Goal: Task Accomplishment & Management: Use online tool/utility

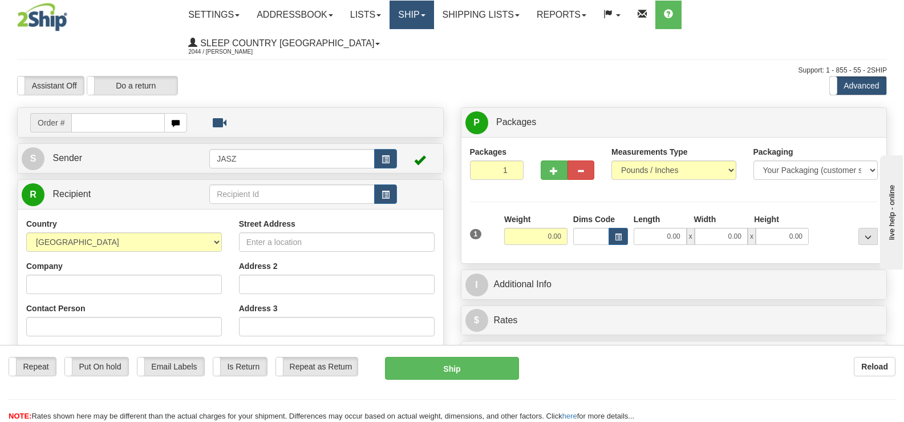
click at [434, 11] on link "Ship" at bounding box center [412, 15] width 44 height 29
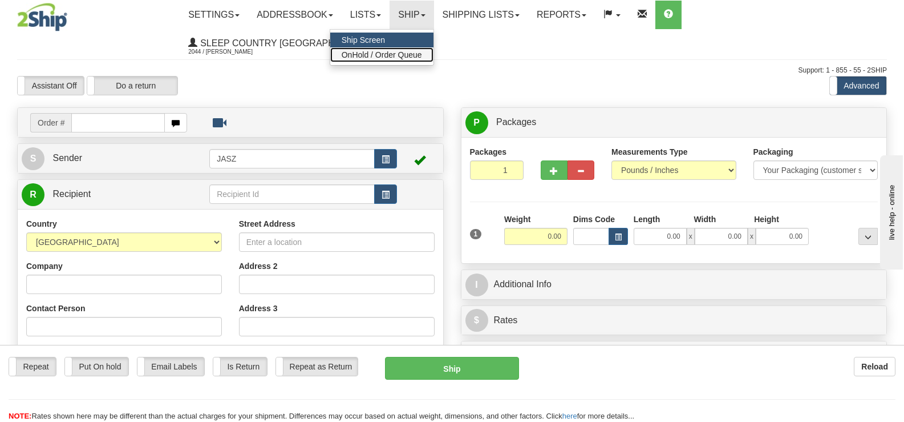
click at [422, 51] on span "OnHold / Order Queue" at bounding box center [382, 54] width 80 height 9
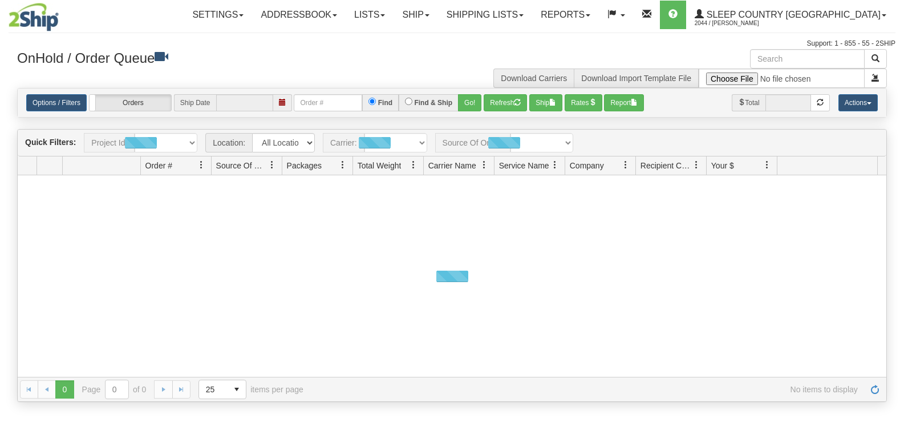
type input "[DATE]"
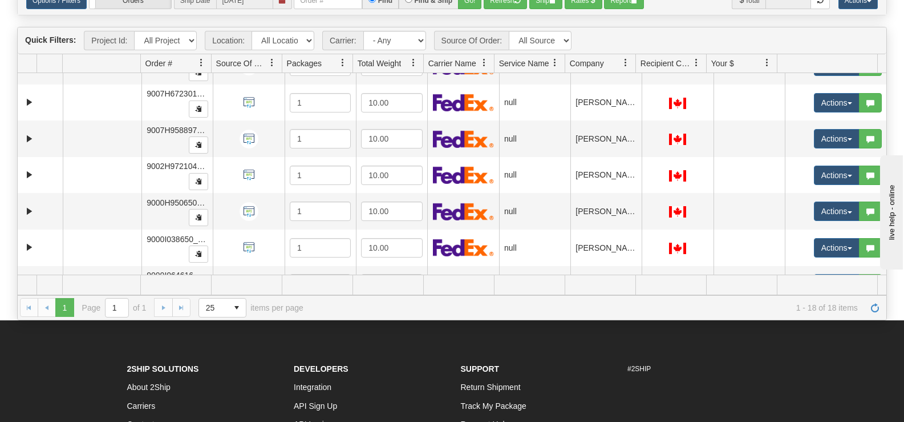
scroll to position [208, 0]
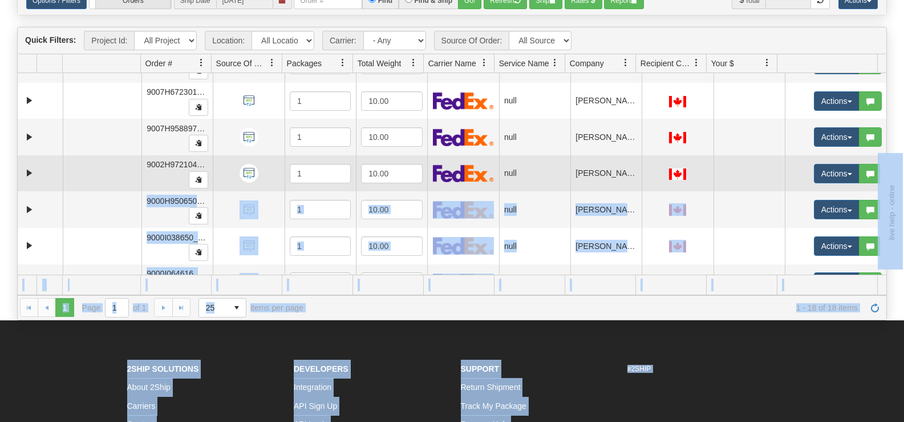
drag, startPoint x: 877, startPoint y: 154, endPoint x: 874, endPoint y: 176, distance: 21.9
click at [874, 176] on body "Toggle navigation Settings Shipping Preferences Fields Preferences" at bounding box center [452, 109] width 904 height 422
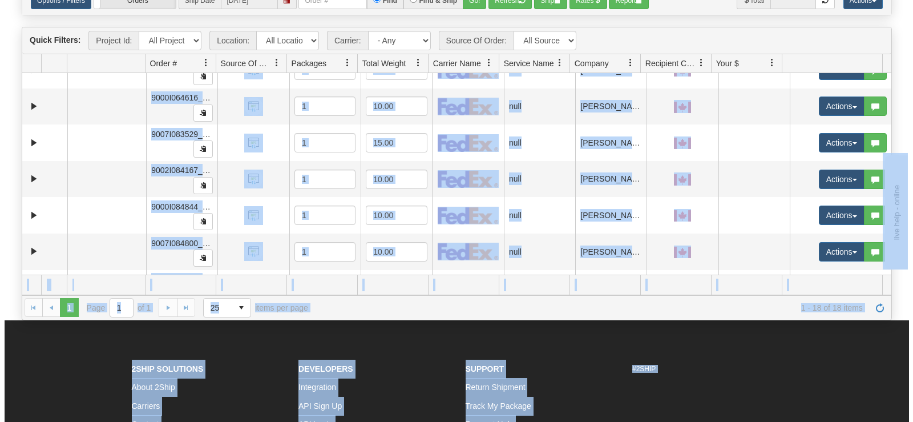
scroll to position [396, 0]
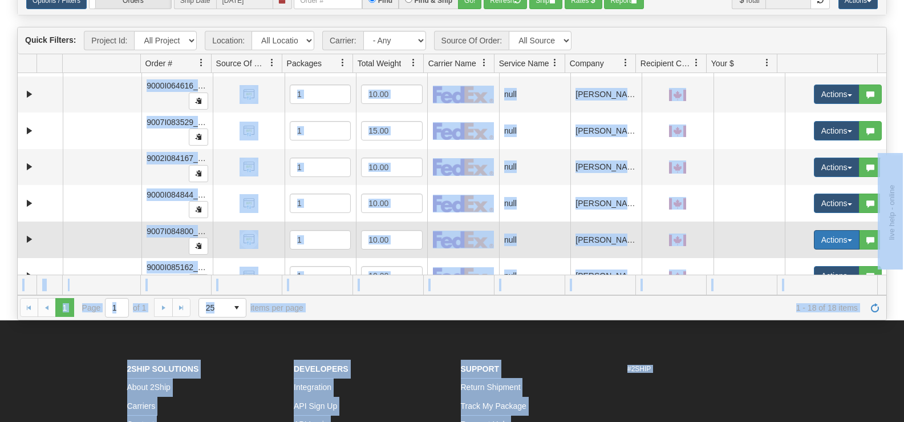
click at [822, 233] on button "Actions" at bounding box center [837, 239] width 46 height 19
click at [809, 257] on link "Open" at bounding box center [809, 261] width 99 height 15
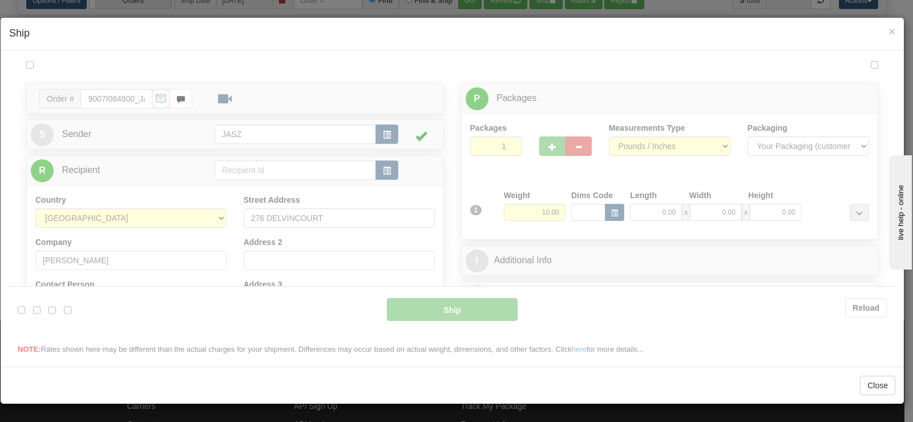
scroll to position [0, 0]
type input "10:00"
type input "16:00"
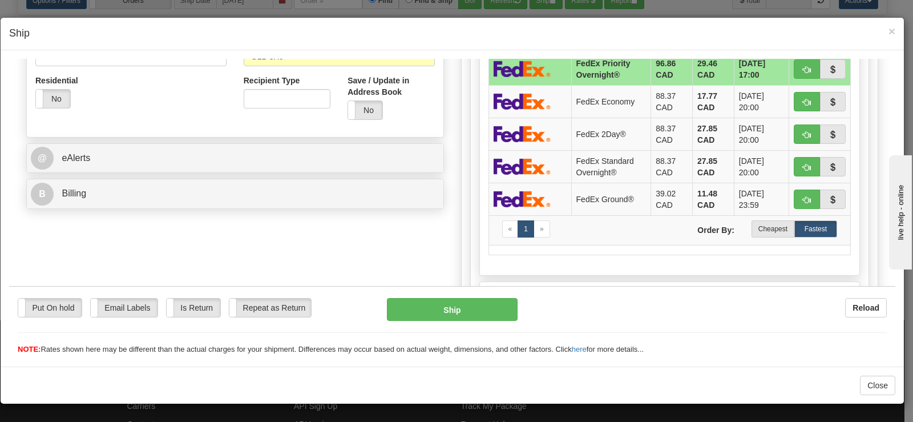
scroll to position [387, 0]
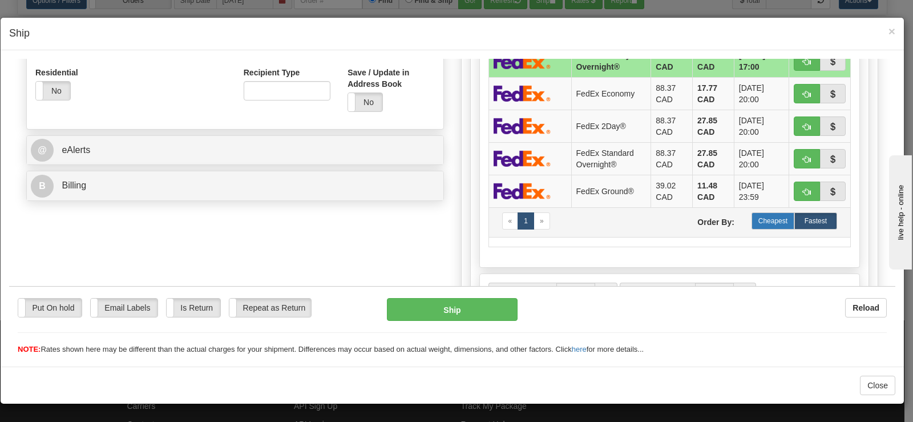
click at [769, 227] on label "Cheapest" at bounding box center [772, 220] width 43 height 17
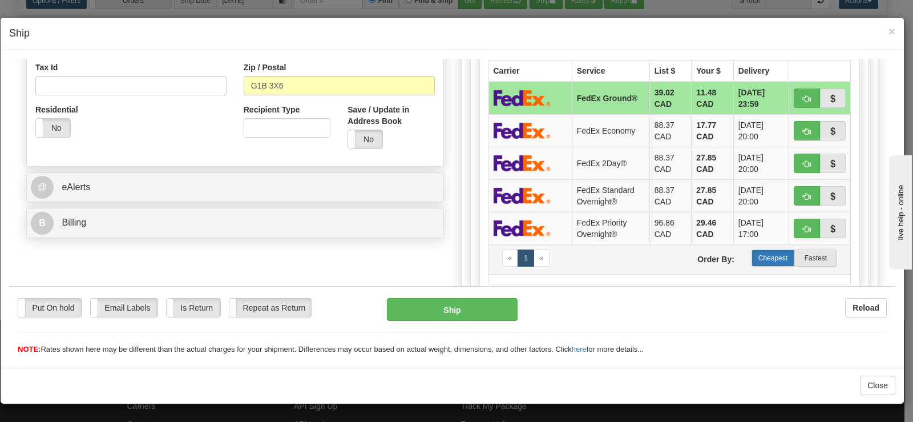
scroll to position [330, 0]
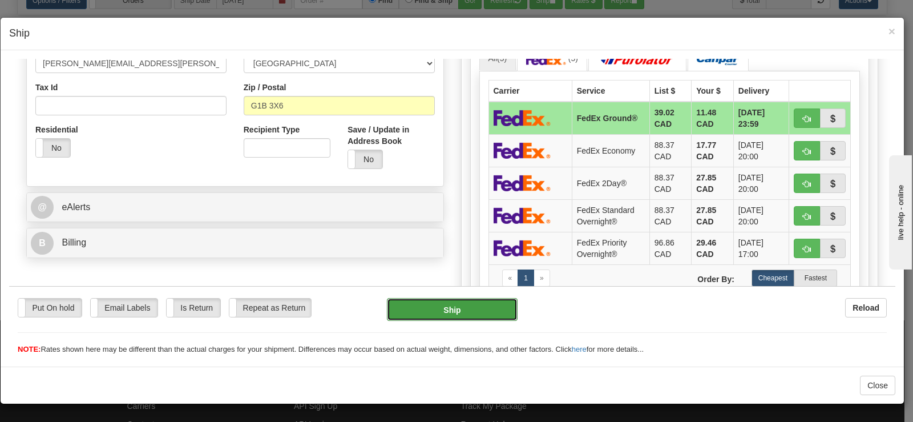
click at [422, 307] on button "Ship" at bounding box center [452, 308] width 131 height 23
type input "92"
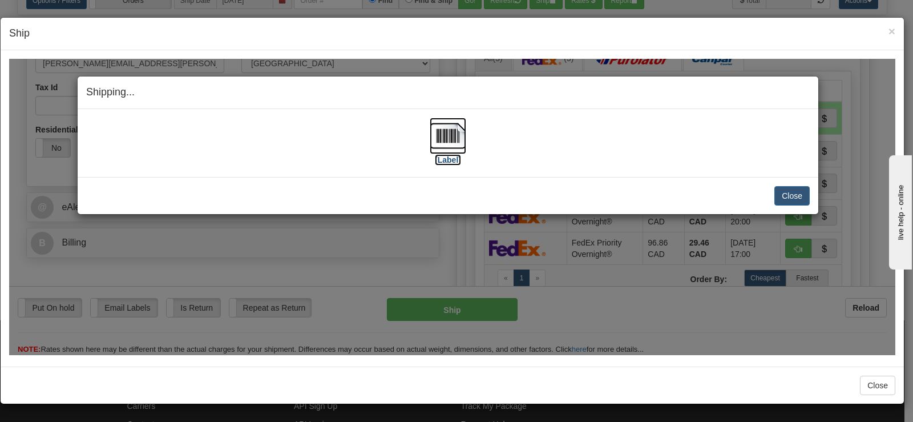
click at [458, 126] on img at bounding box center [448, 135] width 37 height 37
click at [783, 197] on button "Close" at bounding box center [791, 194] width 35 height 19
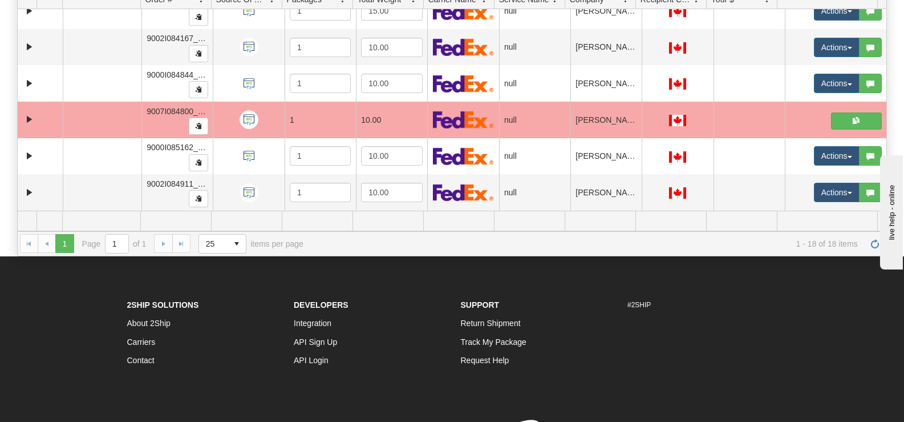
scroll to position [237, 0]
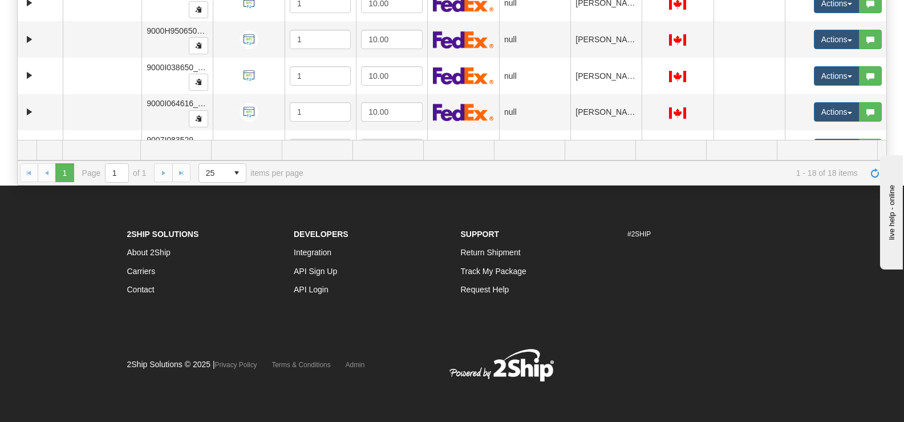
click at [887, 62] on div "Is equal to Is not equal to Contains Does not contains CAD USD EUR ZAR RON ANG …" at bounding box center [452, 18] width 887 height 334
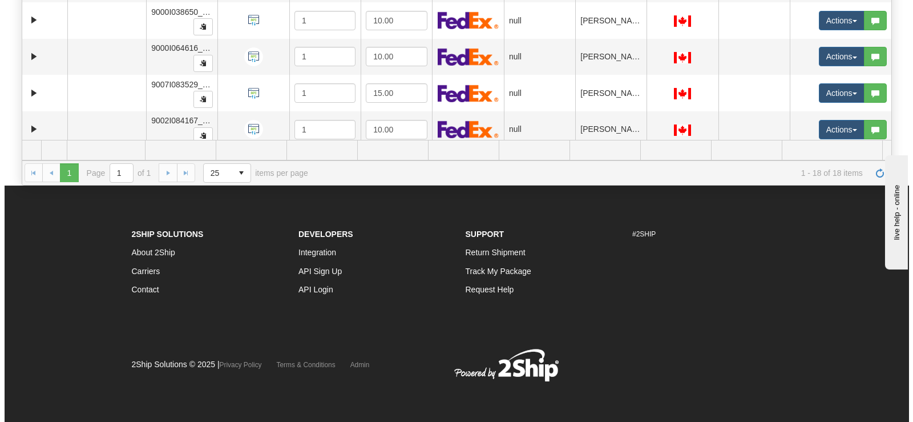
scroll to position [309, 0]
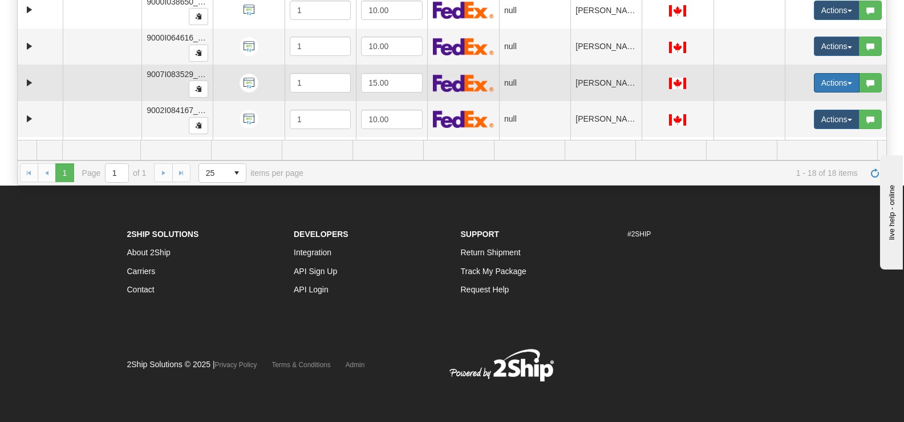
click at [838, 80] on button "Actions" at bounding box center [837, 82] width 46 height 19
click at [794, 104] on link "Open" at bounding box center [809, 104] width 99 height 15
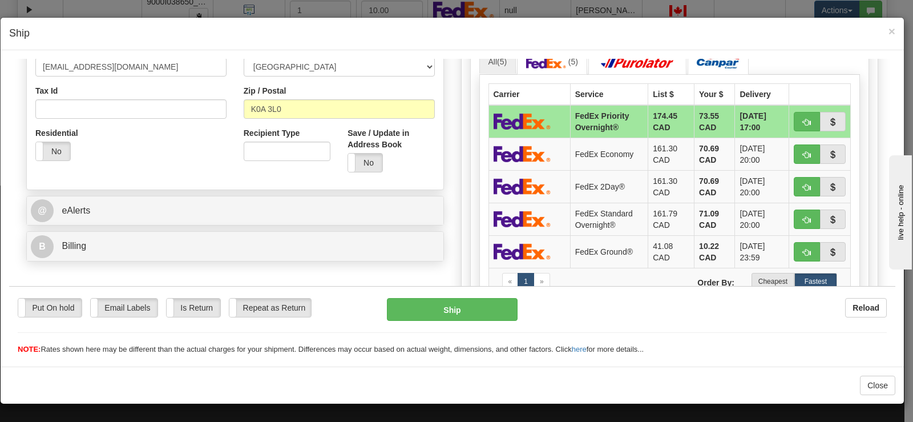
scroll to position [399, 0]
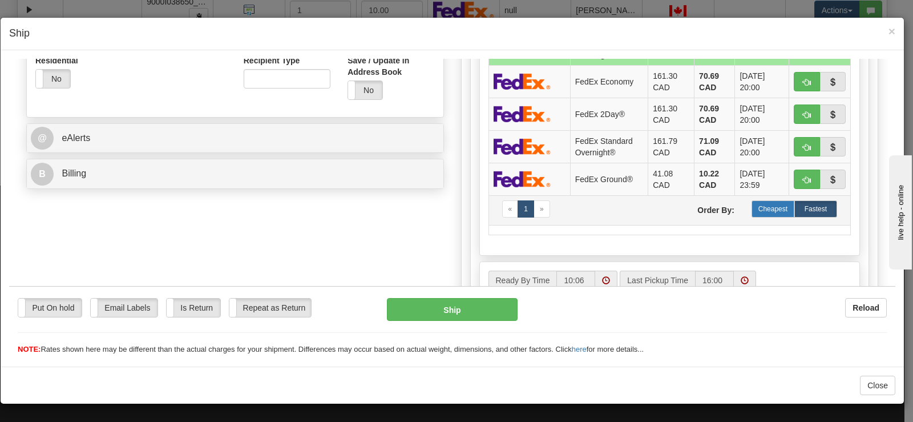
click at [776, 207] on label "Cheapest" at bounding box center [772, 208] width 43 height 17
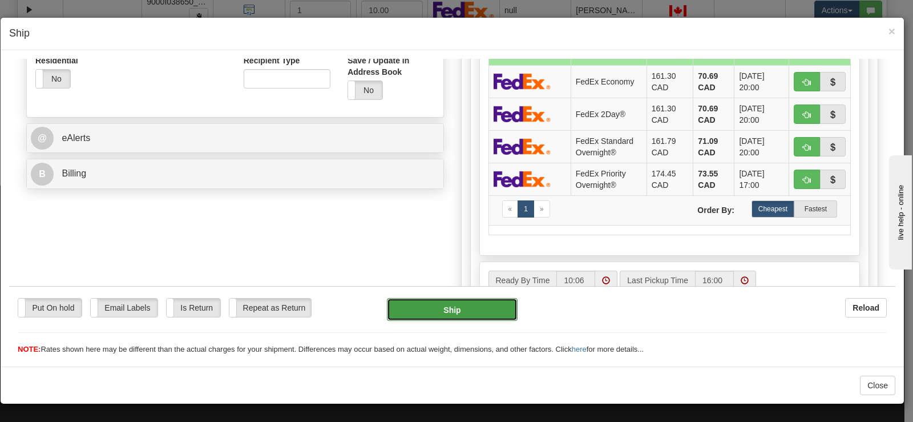
click at [435, 309] on button "Ship" at bounding box center [452, 308] width 131 height 23
type input "92"
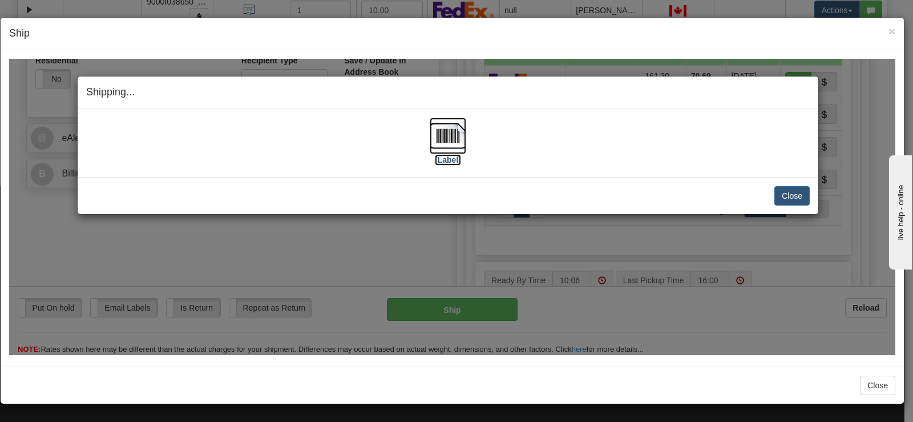
click at [437, 153] on label "[Label]" at bounding box center [448, 158] width 26 height 11
click at [779, 191] on button "Close" at bounding box center [791, 194] width 35 height 19
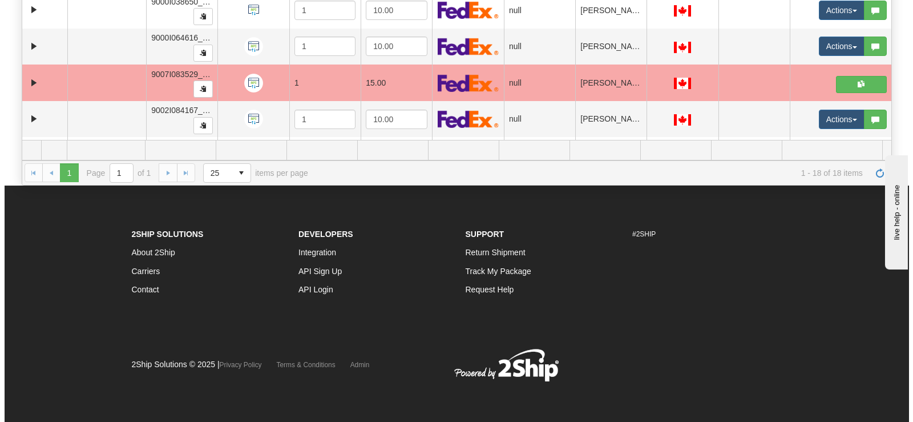
scroll to position [357, 0]
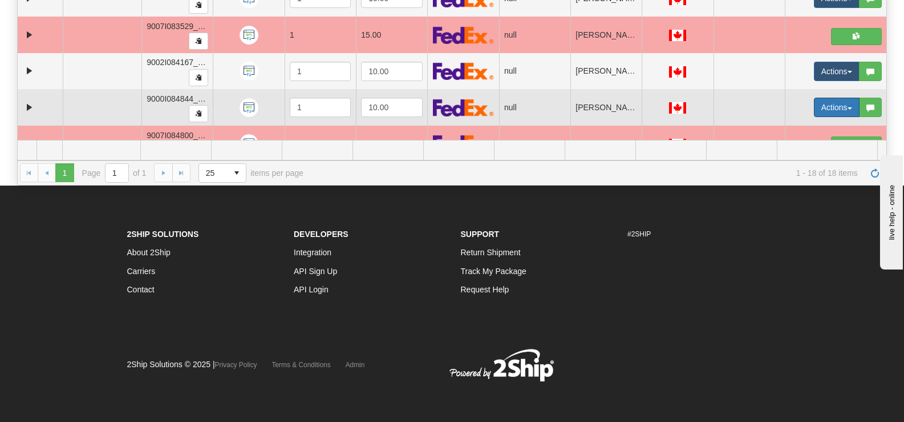
click at [836, 106] on button "Actions" at bounding box center [837, 107] width 46 height 19
click at [806, 126] on link "Open" at bounding box center [809, 129] width 99 height 15
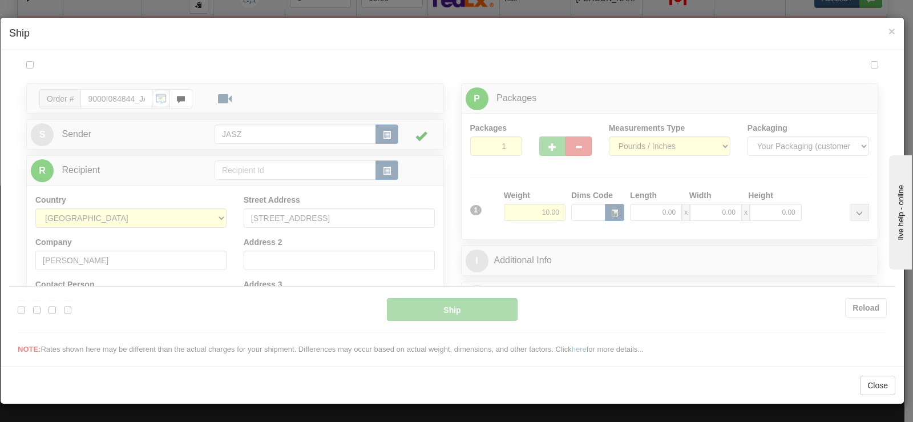
scroll to position [0, 0]
type input "10:09"
type input "16:00"
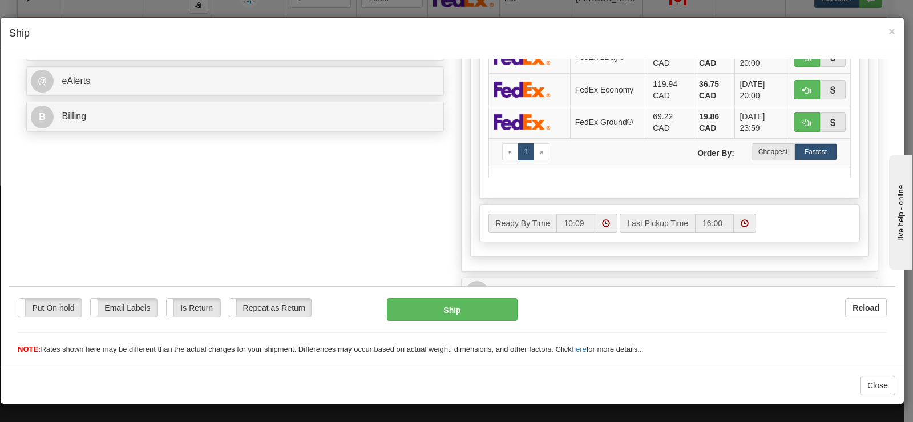
scroll to position [457, 0]
click at [772, 156] on label "Cheapest" at bounding box center [772, 150] width 43 height 17
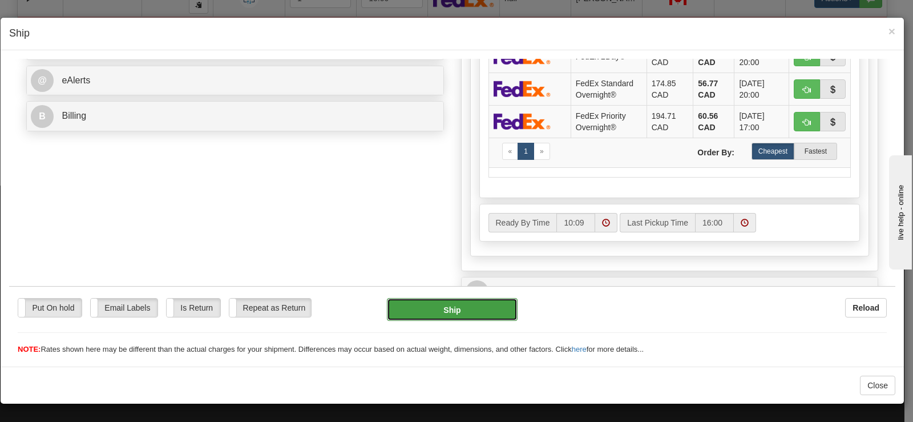
click at [493, 305] on button "Ship" at bounding box center [452, 308] width 131 height 23
type input "92"
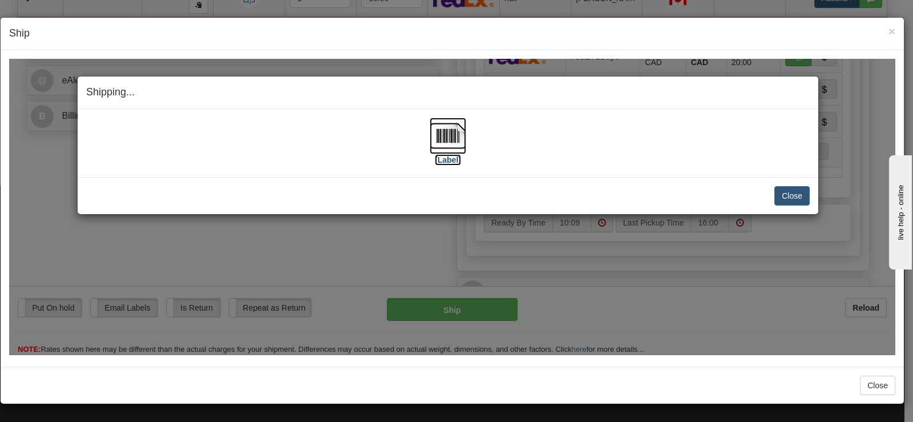
click at [456, 135] on img at bounding box center [448, 135] width 37 height 37
click at [782, 191] on button "Close" at bounding box center [791, 194] width 35 height 19
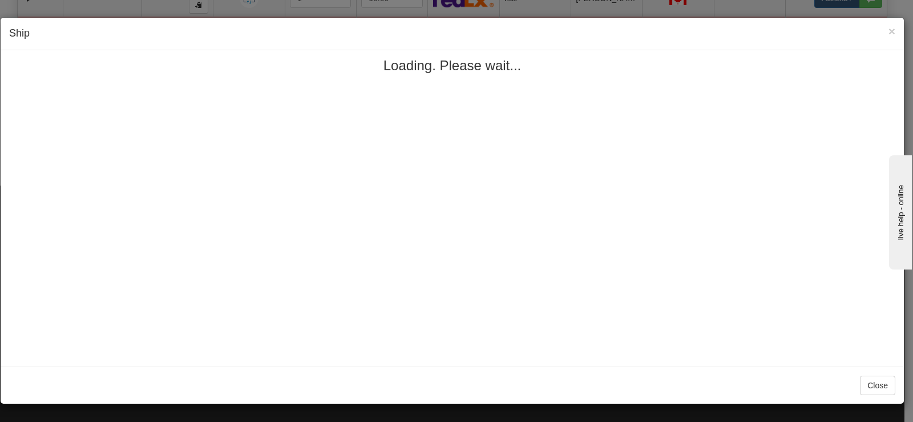
scroll to position [0, 0]
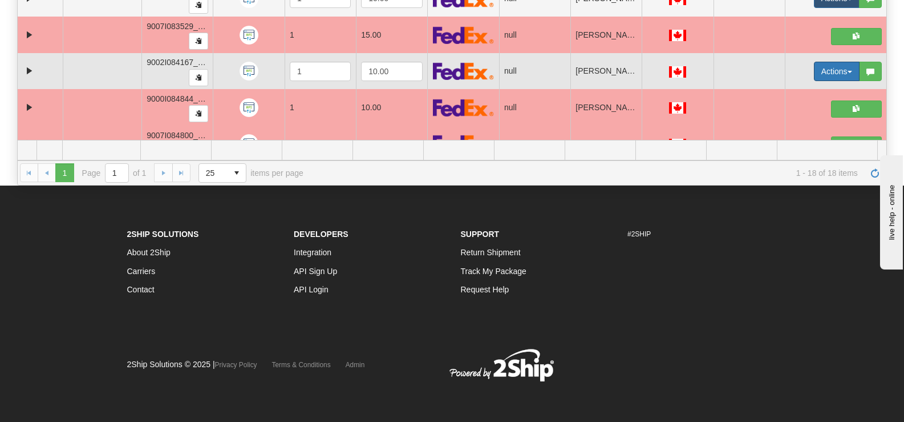
click at [815, 65] on button "Actions" at bounding box center [837, 71] width 46 height 19
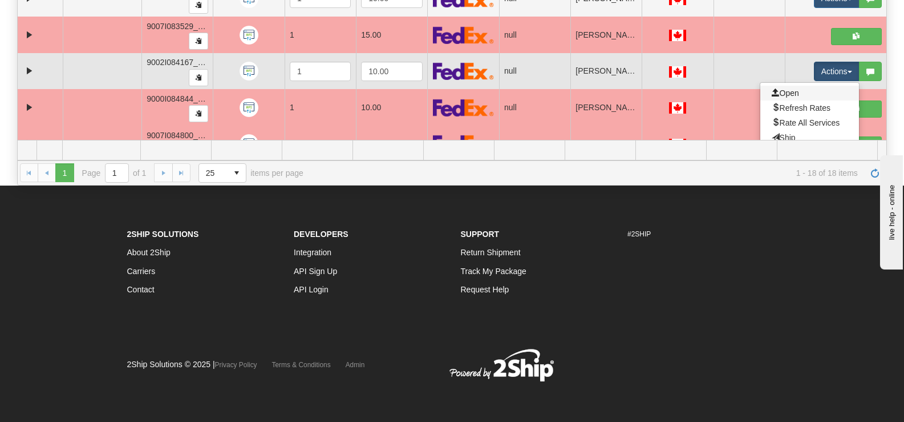
click at [802, 87] on link "Open" at bounding box center [809, 93] width 99 height 15
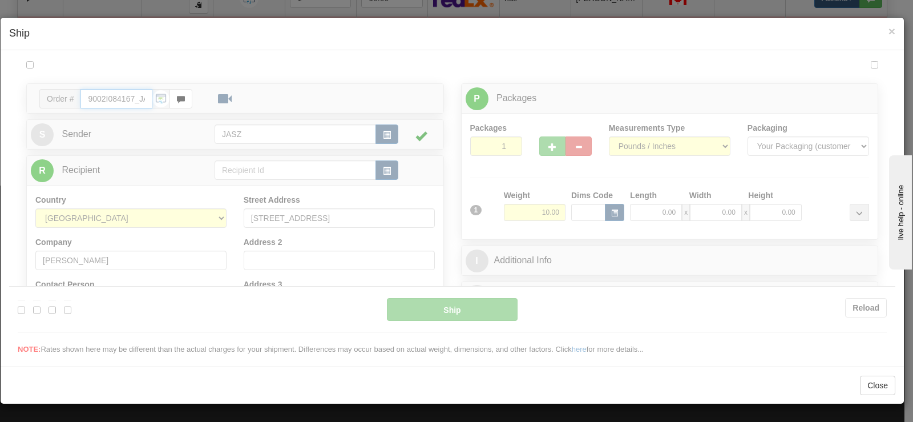
type input "10:10"
type input "16:00"
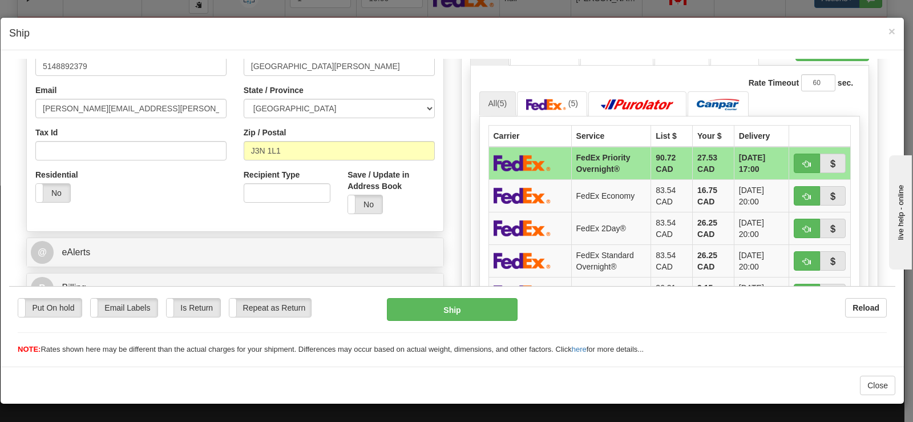
scroll to position [399, 0]
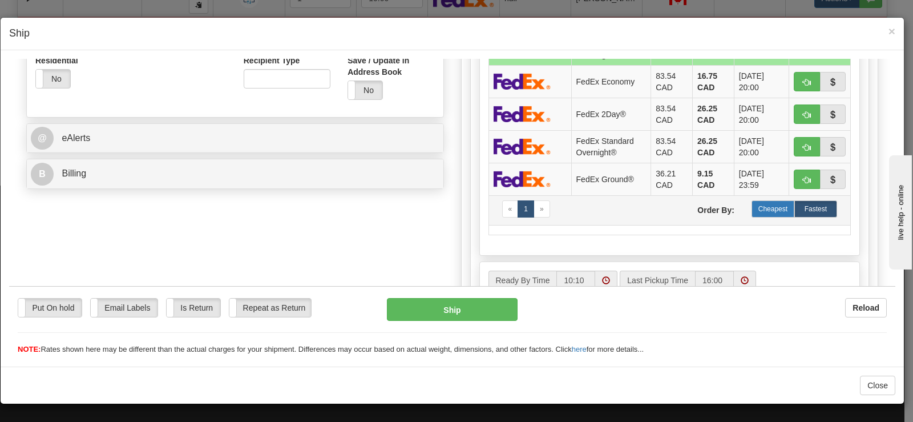
click at [767, 205] on label "Cheapest" at bounding box center [772, 208] width 43 height 17
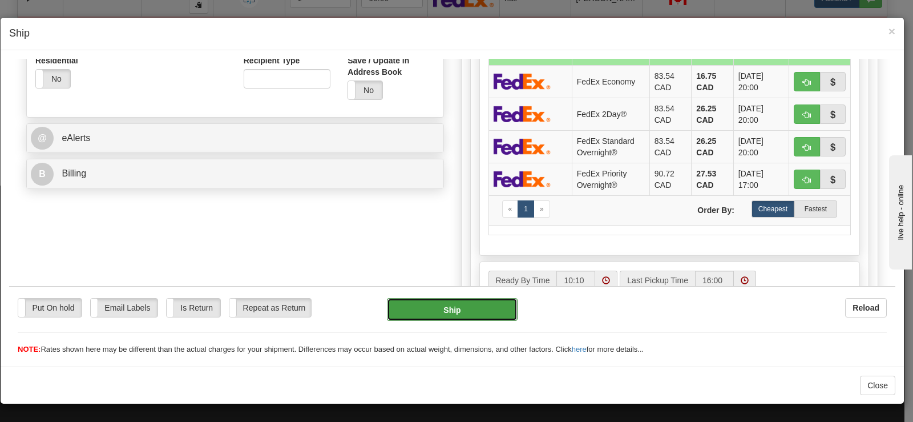
click at [424, 312] on button "Ship" at bounding box center [452, 308] width 131 height 23
type input "92"
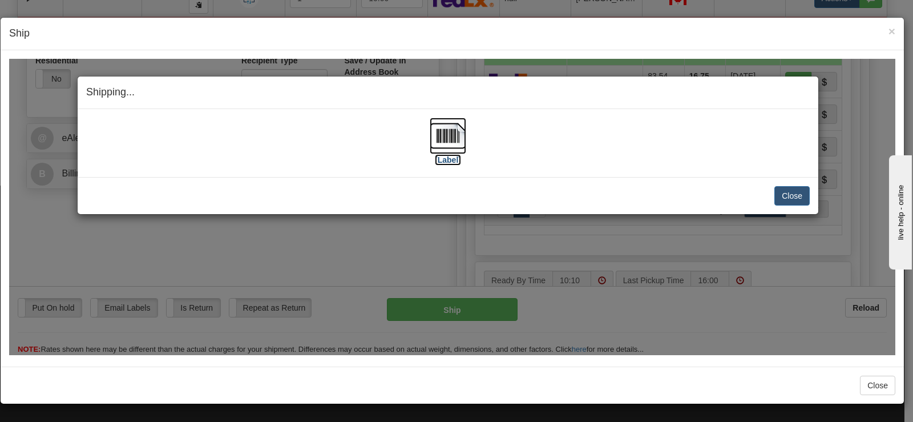
click at [436, 154] on label "[Label]" at bounding box center [448, 158] width 26 height 11
click at [792, 193] on button "Close" at bounding box center [791, 194] width 35 height 19
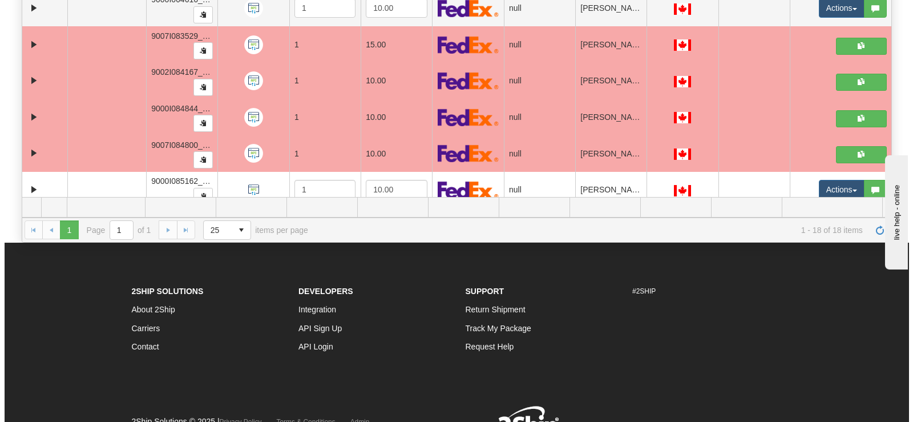
scroll to position [452, 0]
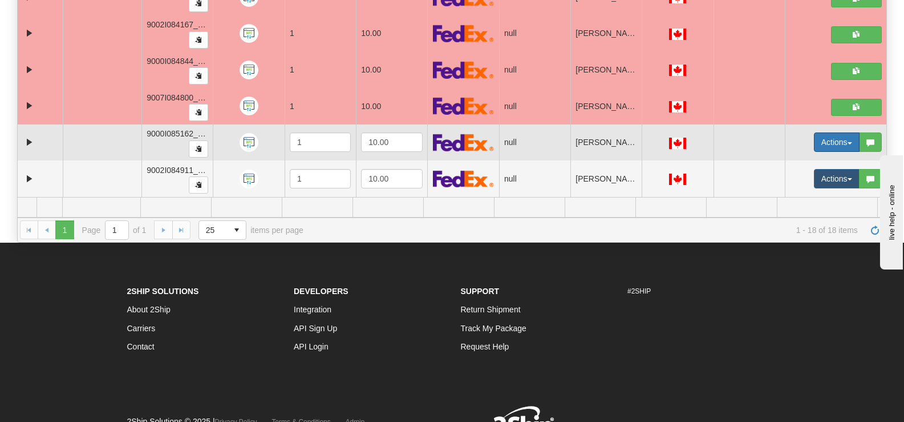
click at [814, 143] on button "Actions" at bounding box center [837, 141] width 46 height 19
click at [794, 164] on link "Open" at bounding box center [809, 163] width 99 height 15
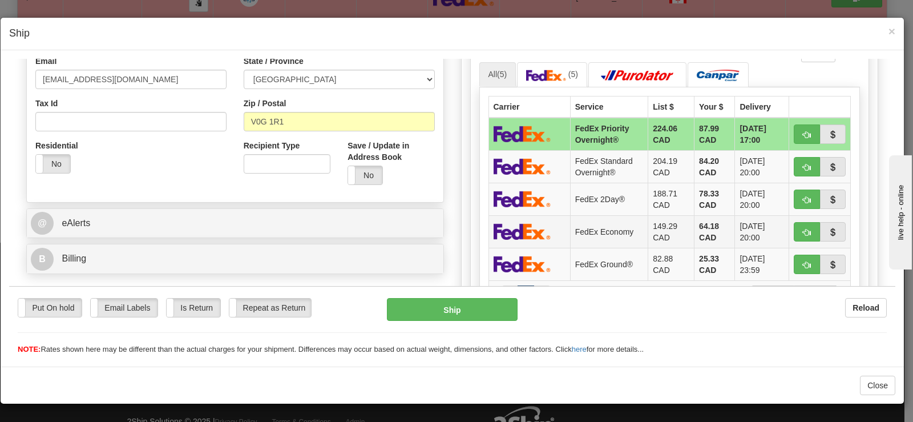
scroll to position [342, 0]
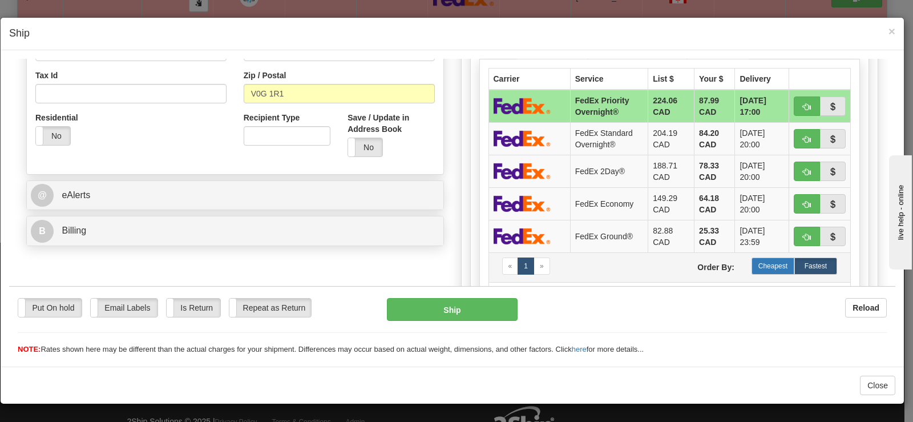
click at [771, 266] on label "Cheapest" at bounding box center [772, 265] width 43 height 17
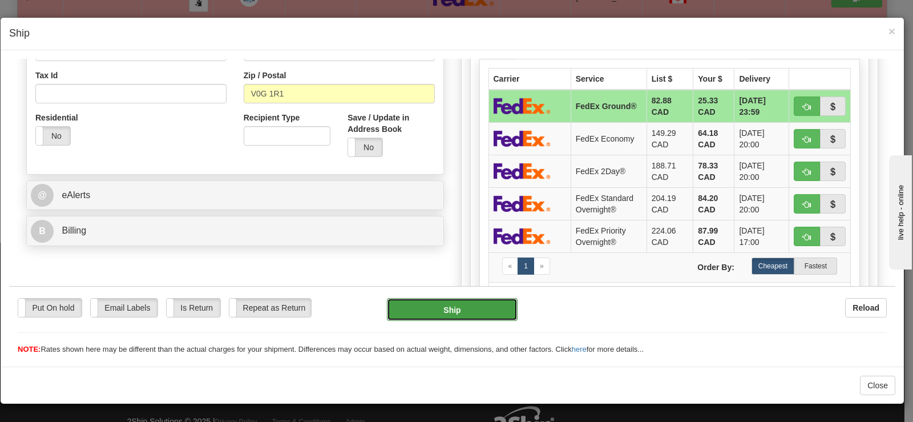
click at [489, 310] on button "Ship" at bounding box center [452, 308] width 131 height 23
type input "92"
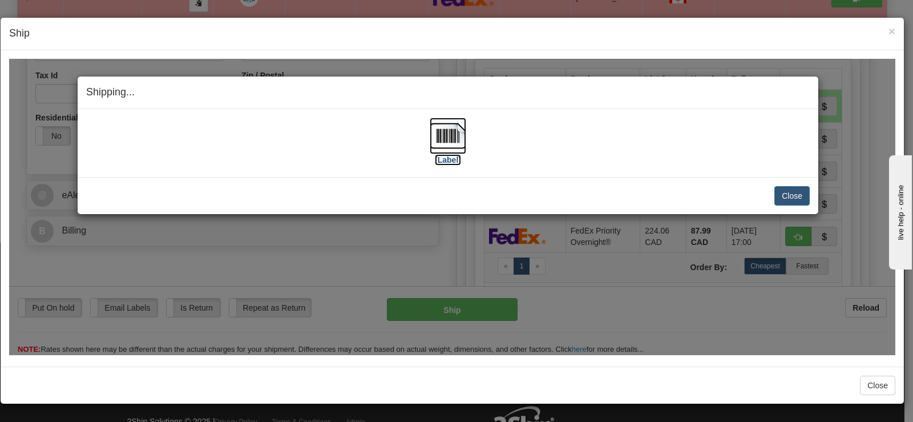
click at [456, 137] on img at bounding box center [448, 135] width 37 height 37
click at [788, 193] on button "Close" at bounding box center [791, 194] width 35 height 19
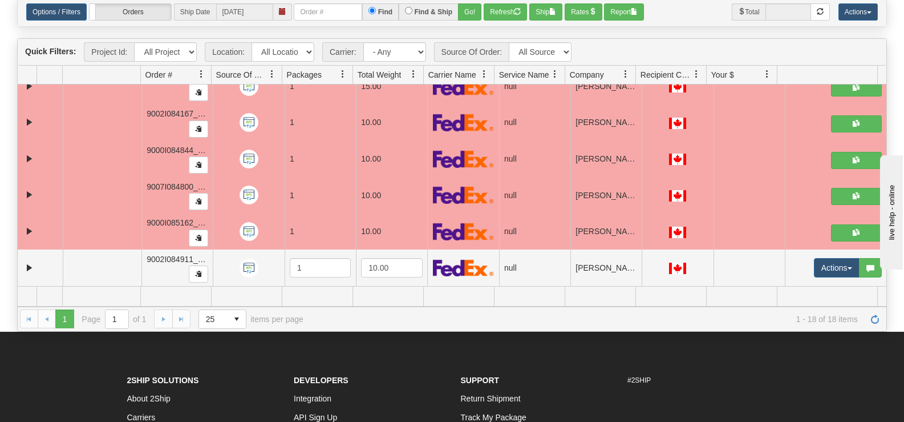
scroll to position [0, 0]
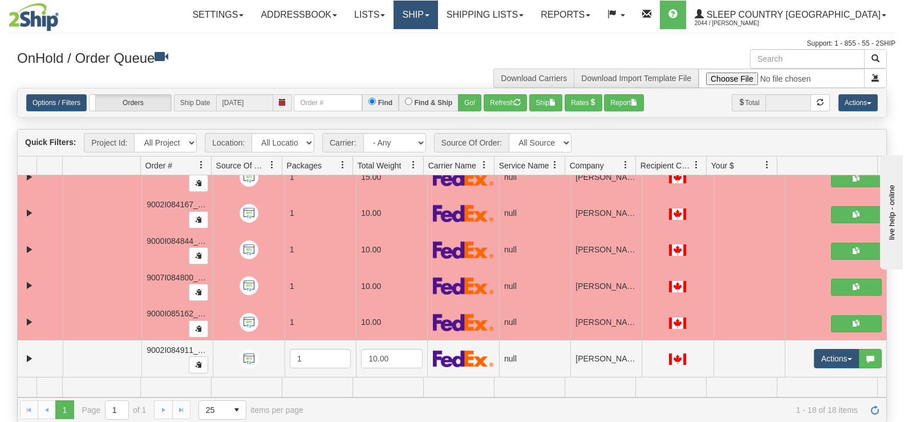
click at [438, 22] on link "Ship" at bounding box center [416, 15] width 44 height 29
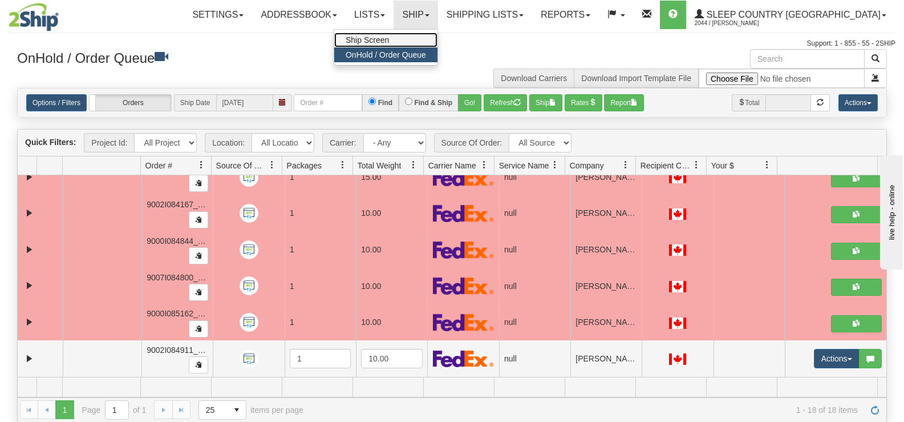
click at [438, 41] on link "Ship Screen" at bounding box center [385, 40] width 103 height 15
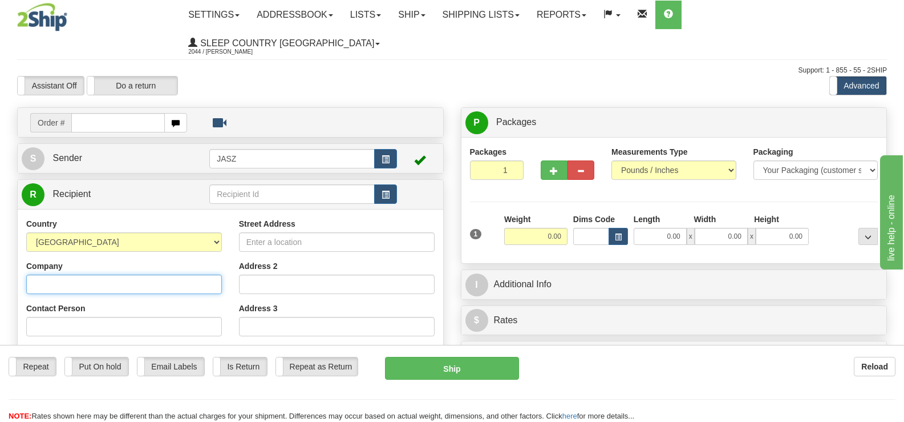
click at [76, 274] on input "Company" at bounding box center [124, 283] width 196 height 19
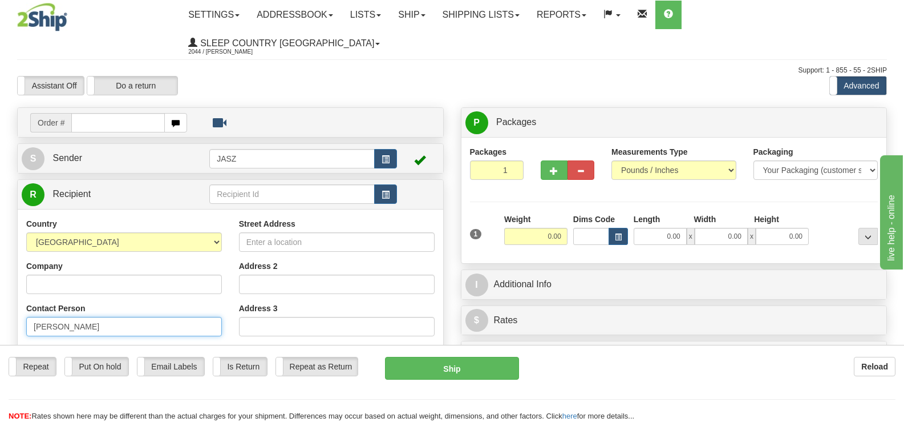
type input "GINETTE WINDLE"
type input "613-622-1660"
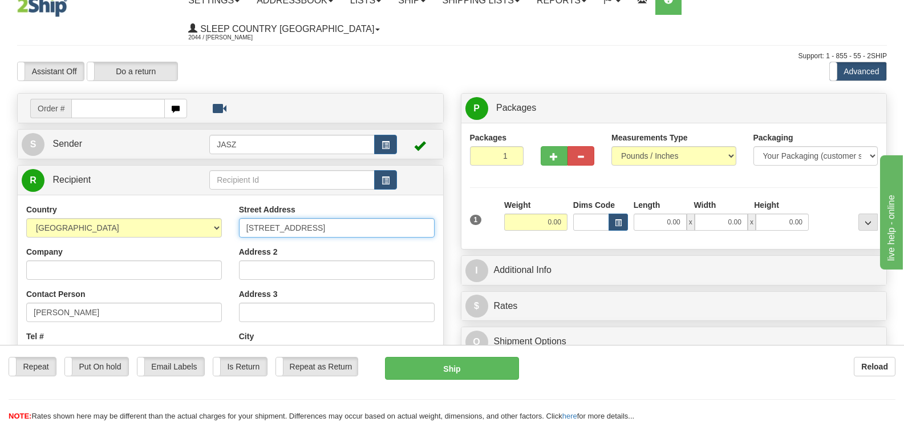
type input "103 LAKE SHORE RD"
type input "WHITE LAKE"
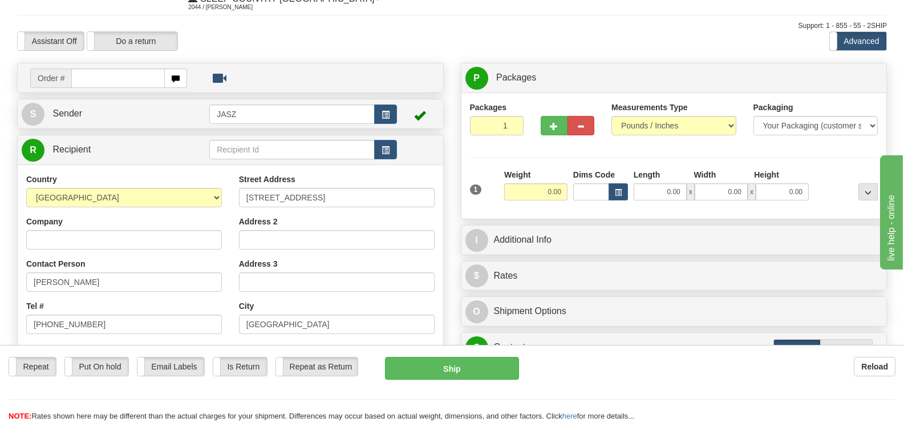
scroll to position [71, 0]
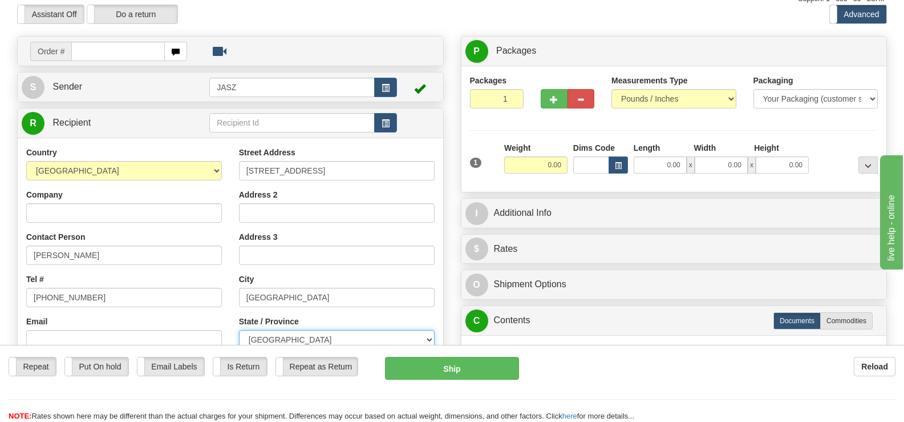
click at [382, 330] on select "ALBERTA BRITISH COLUMBIA MANITOBA NEW BRUNSWICK NEWFOUNDLAND NOVA SCOTIA NUNAVU…" at bounding box center [337, 339] width 196 height 19
select select "ON"
click at [239, 330] on select "ALBERTA BRITISH COLUMBIA MANITOBA NEW BRUNSWICK NEWFOUNDLAND NOVA SCOTIA NUNAVU…" at bounding box center [337, 339] width 196 height 19
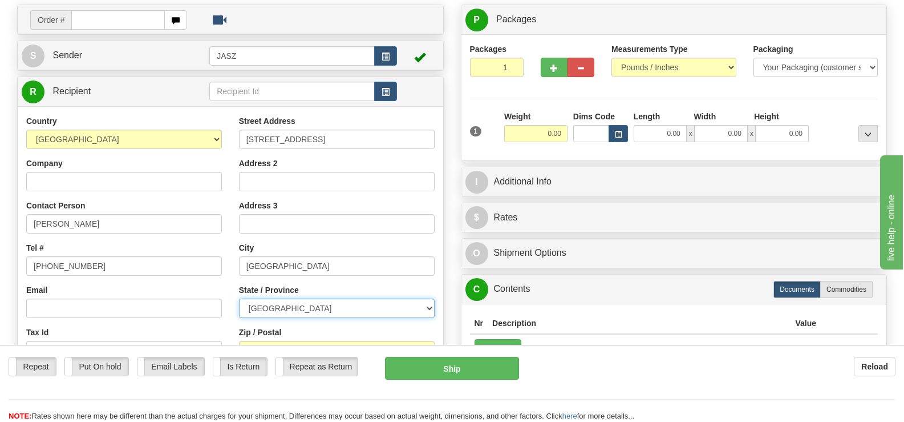
scroll to position [128, 0]
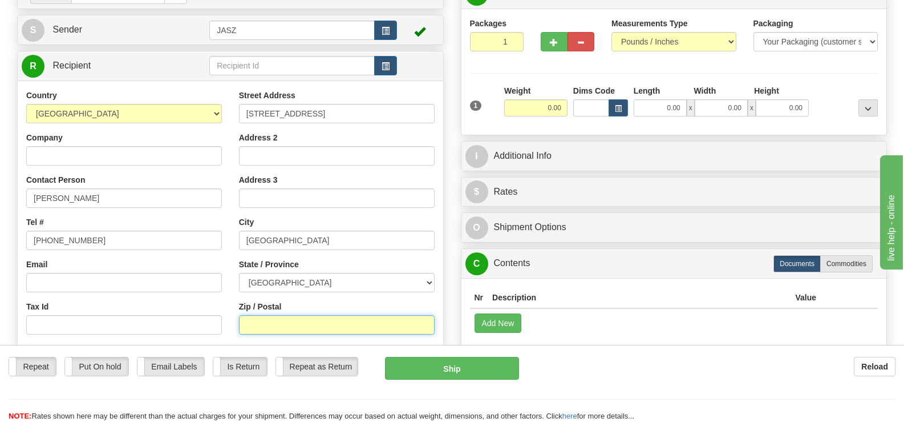
click at [297, 315] on input "Zip / Postal" at bounding box center [337, 324] width 196 height 19
type input "K0A3L0"
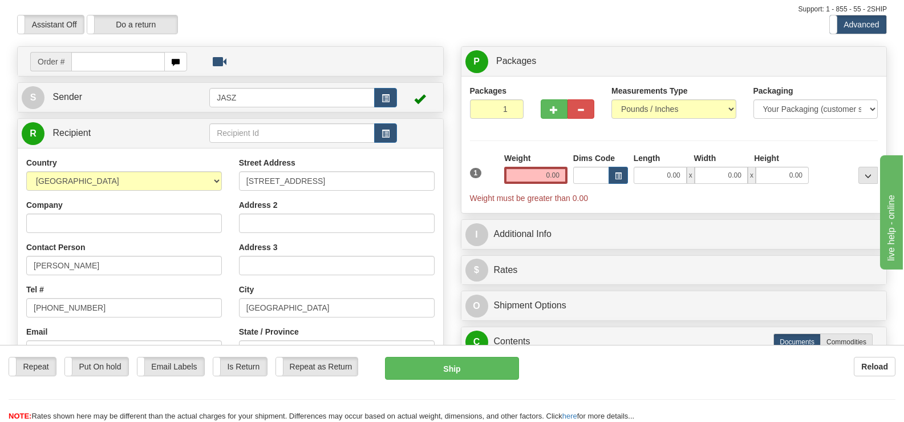
scroll to position [56, 0]
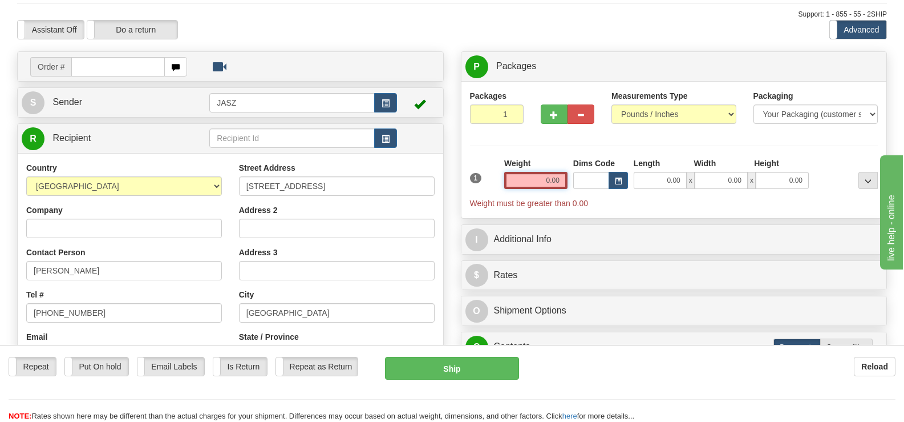
drag, startPoint x: 559, startPoint y: 148, endPoint x: 607, endPoint y: 148, distance: 47.9
click at [607, 157] on div "1 Weight 0.00 Dims Code 0.00" at bounding box center [674, 182] width 414 height 51
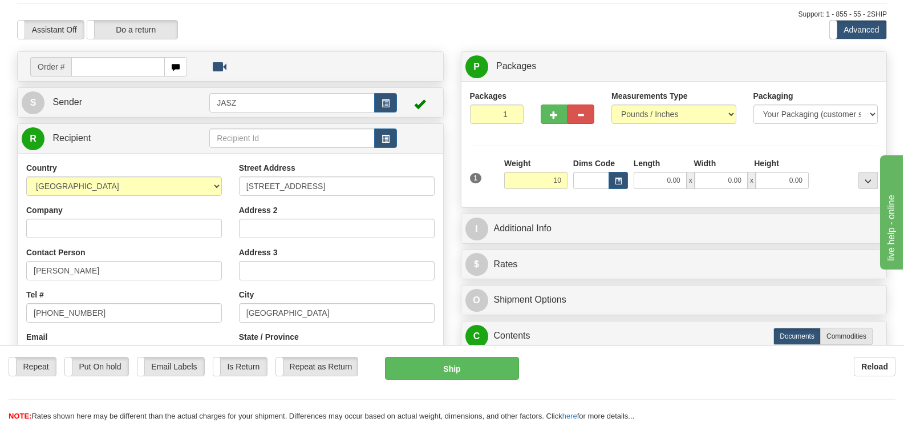
type input "10.00"
click at [840, 113] on div "Packages 1 1 Measurements Type" at bounding box center [674, 144] width 408 height 108
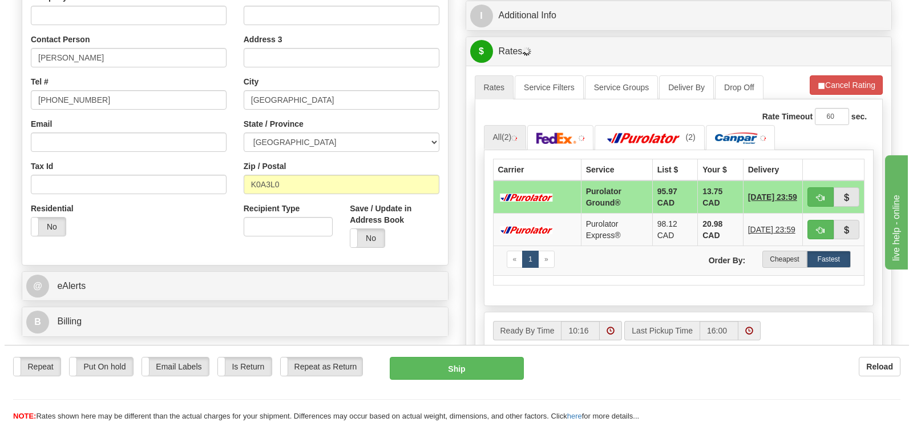
scroll to position [294, 0]
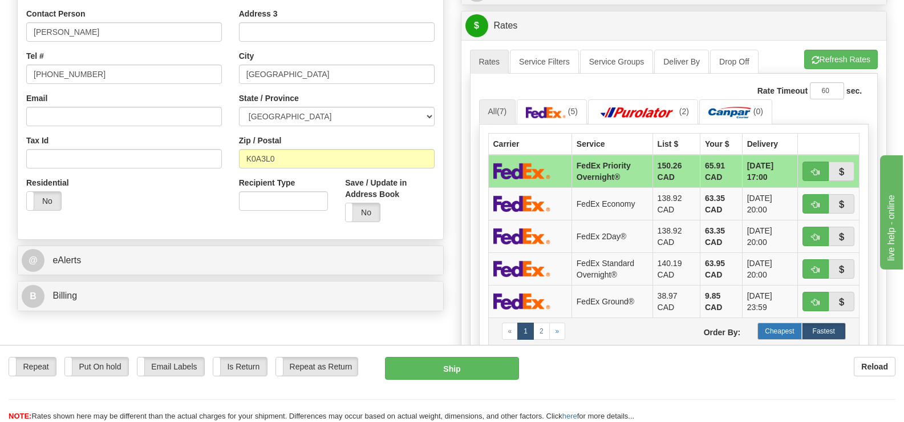
click at [780, 322] on label "Cheapest" at bounding box center [780, 330] width 44 height 17
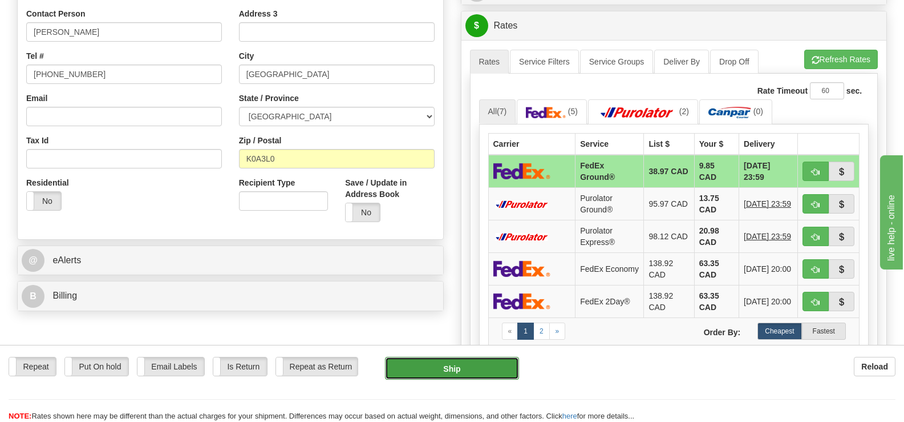
click at [438, 363] on button "Ship" at bounding box center [451, 368] width 133 height 23
type input "92"
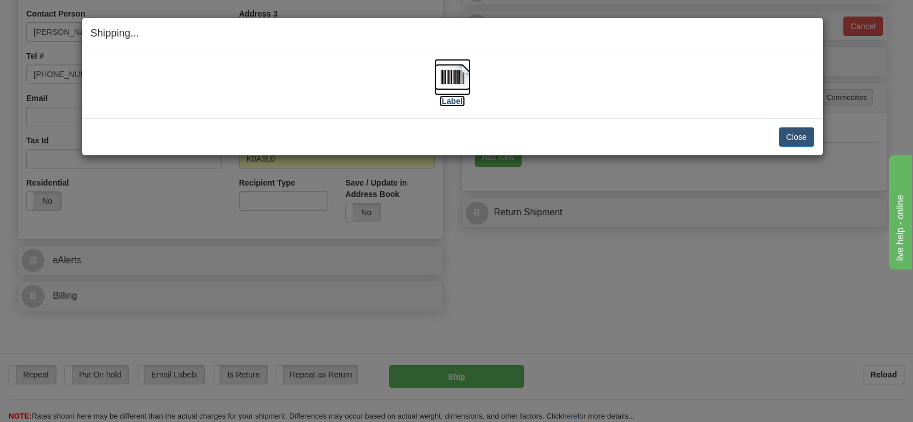
click at [450, 76] on img at bounding box center [452, 77] width 37 height 37
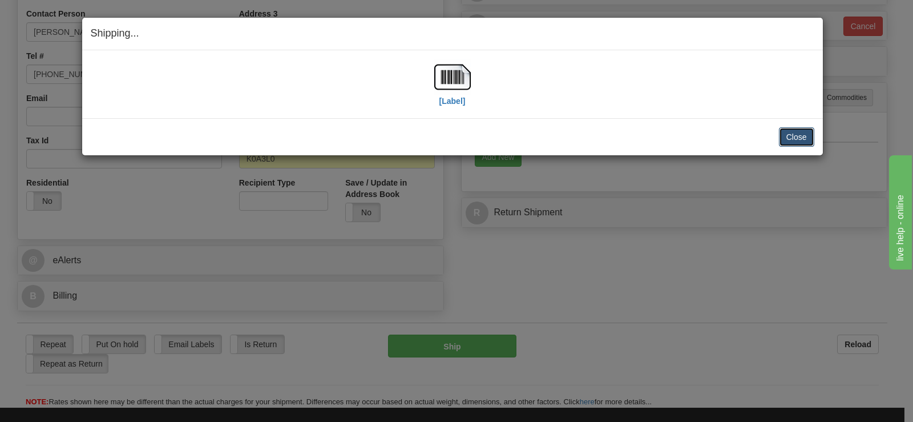
click at [781, 144] on button "Close" at bounding box center [796, 136] width 35 height 19
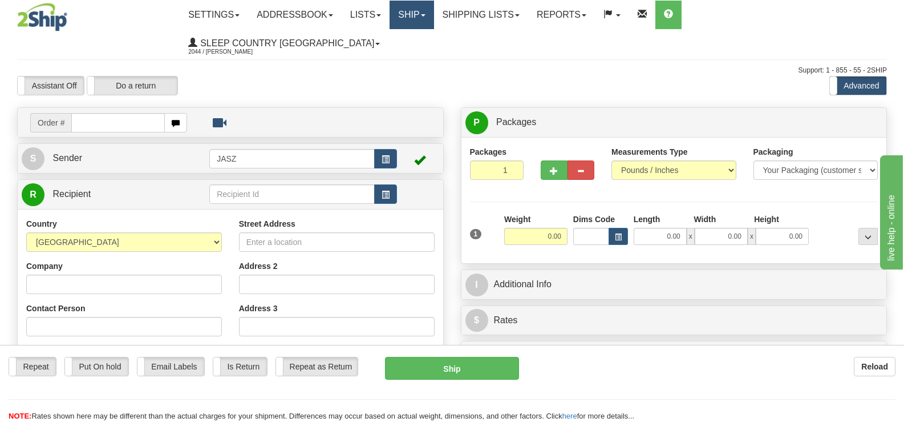
click at [434, 17] on link "Ship" at bounding box center [412, 15] width 44 height 29
